Goal: Task Accomplishment & Management: Manage account settings

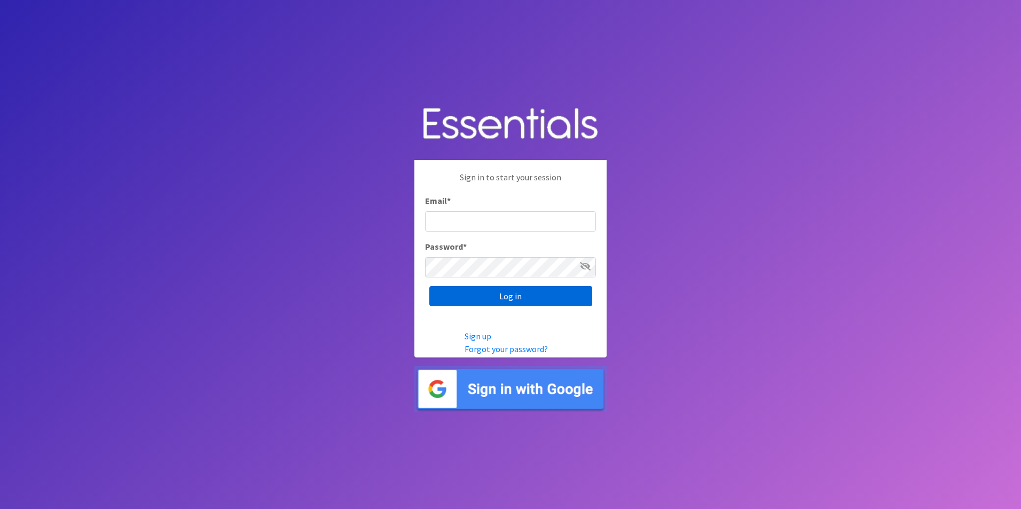
type input "izabel@unitedwayskagit.org"
click at [543, 303] on input "Log in" at bounding box center [510, 296] width 163 height 20
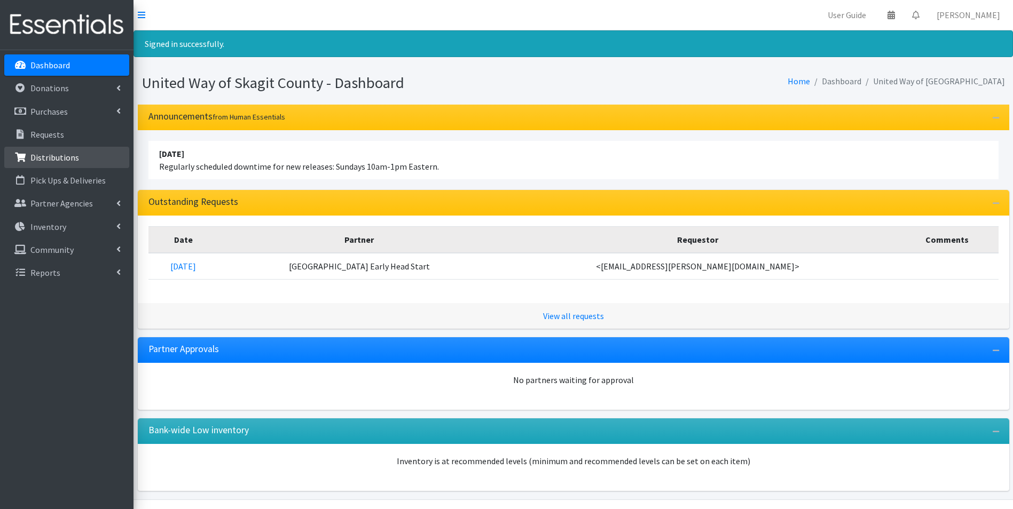
click at [67, 150] on link "Distributions" at bounding box center [66, 157] width 125 height 21
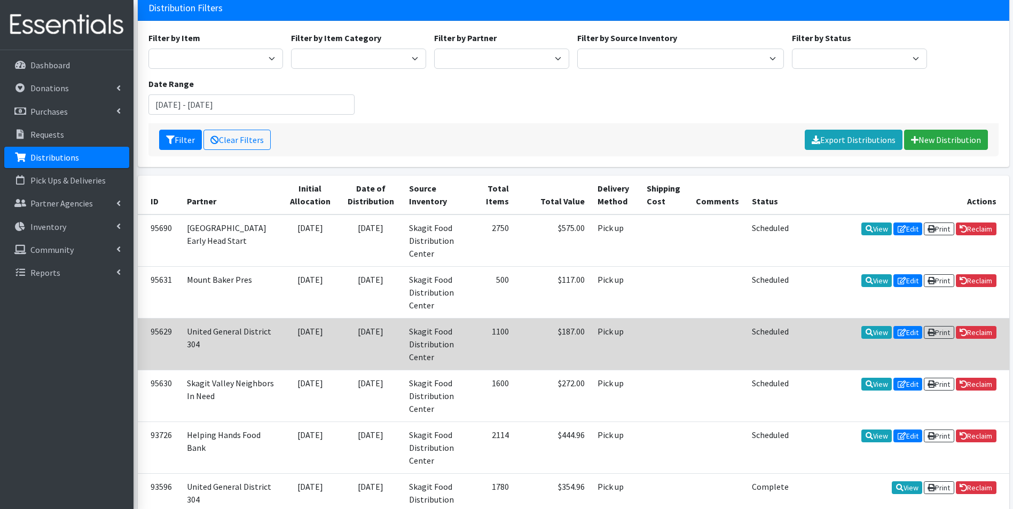
scroll to position [107, 0]
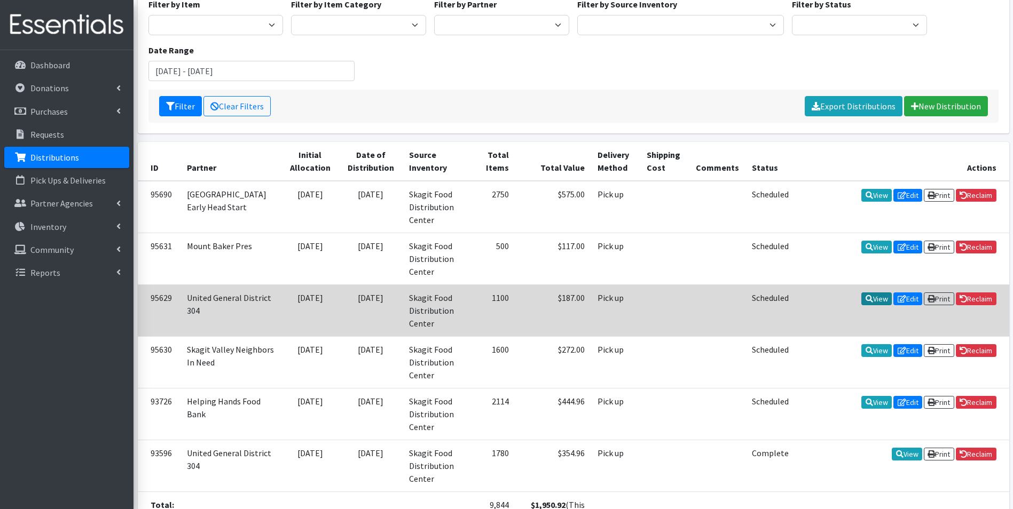
click at [873, 293] on link "View" at bounding box center [876, 299] width 30 height 13
click at [908, 293] on link "Edit" at bounding box center [907, 299] width 29 height 13
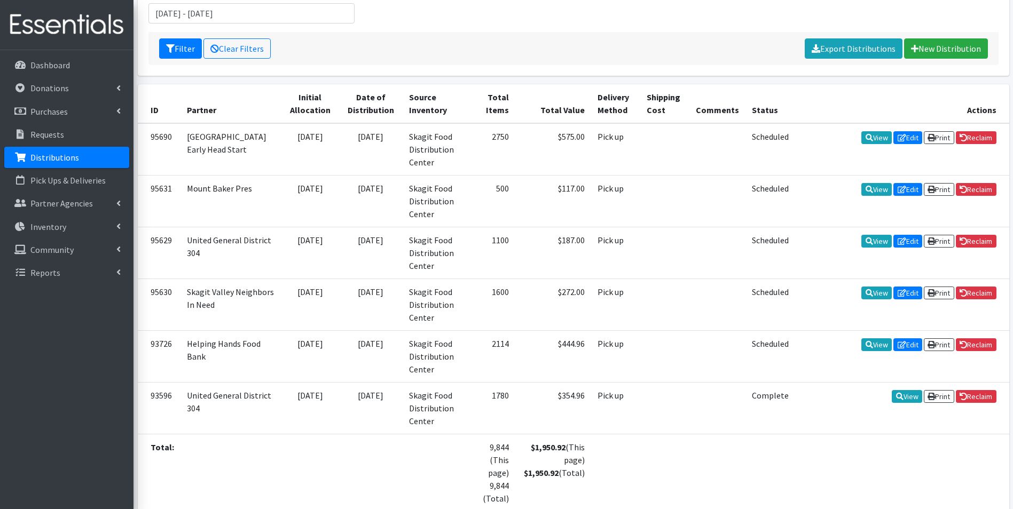
scroll to position [210, 0]
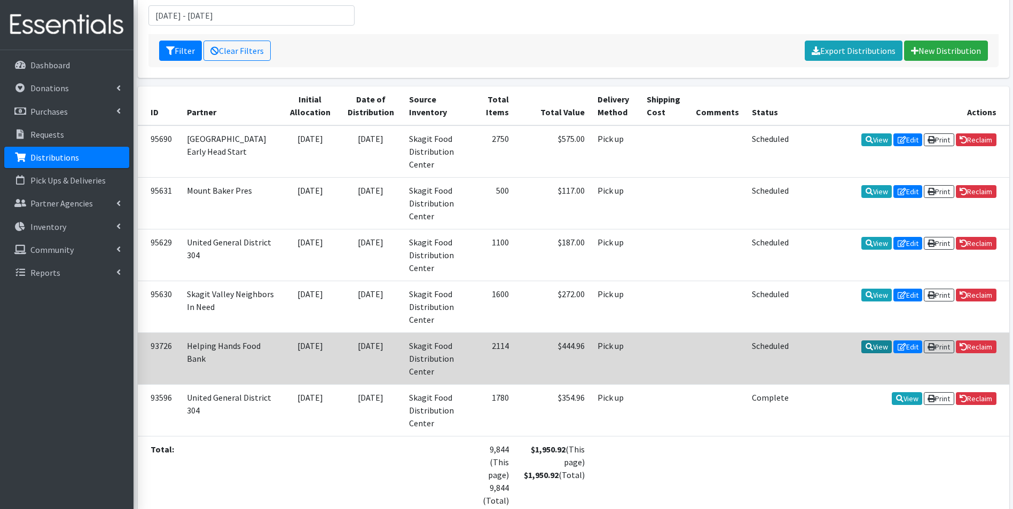
click at [865, 343] on icon at bounding box center [868, 346] width 7 height 7
